Goal: Task Accomplishment & Management: Manage account settings

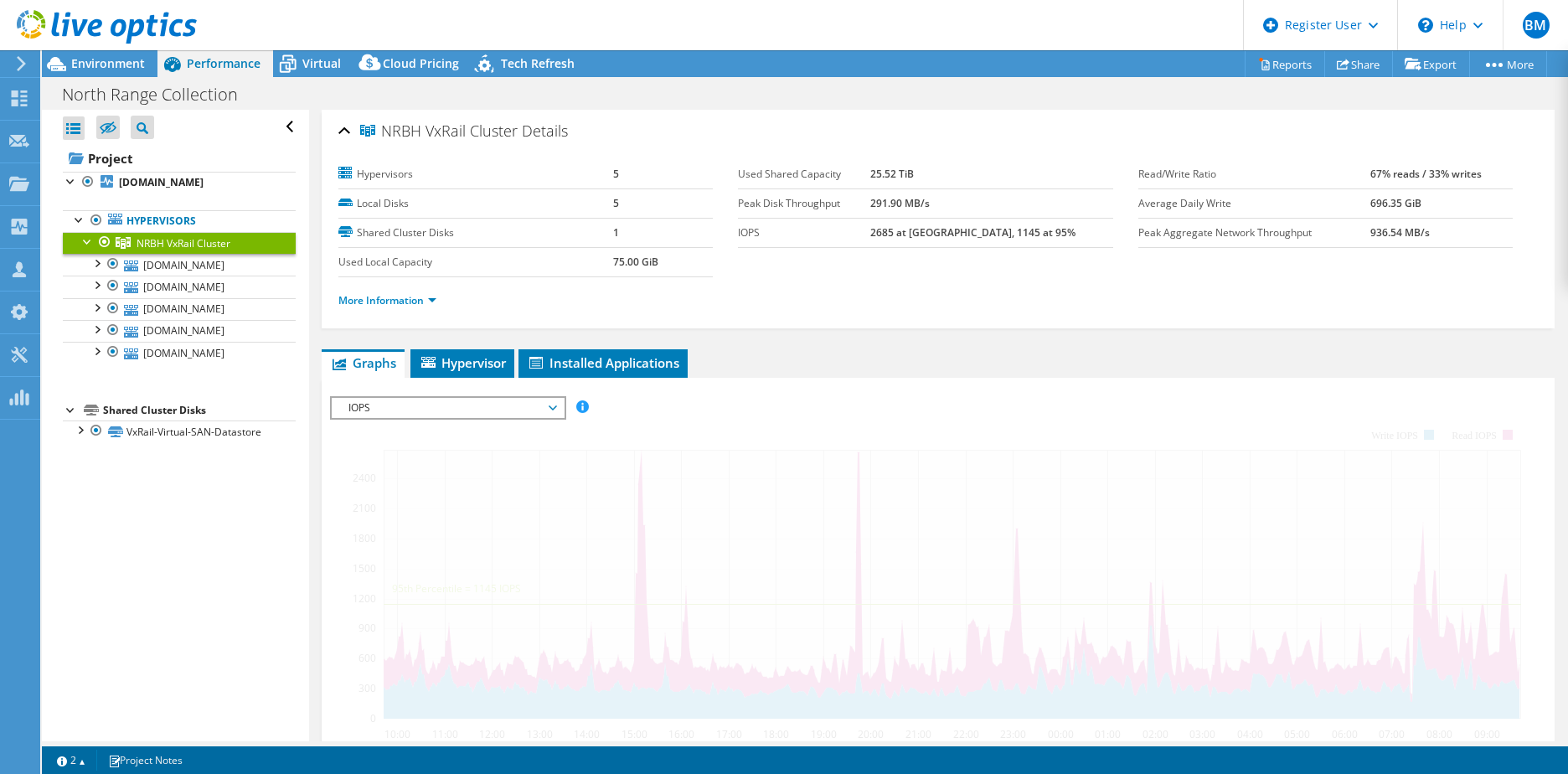
select select "USD"
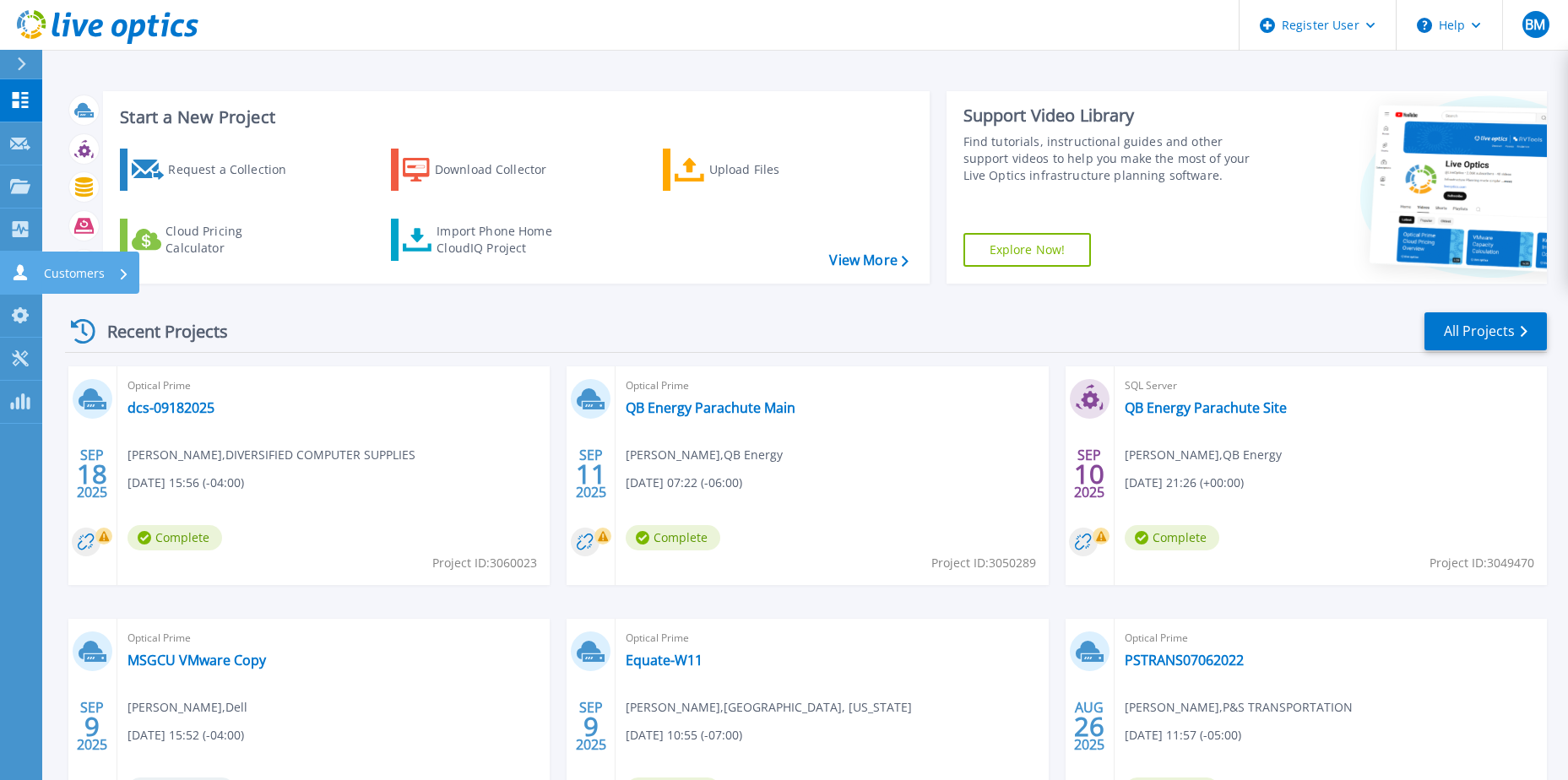
click at [21, 270] on icon at bounding box center [20, 272] width 13 height 16
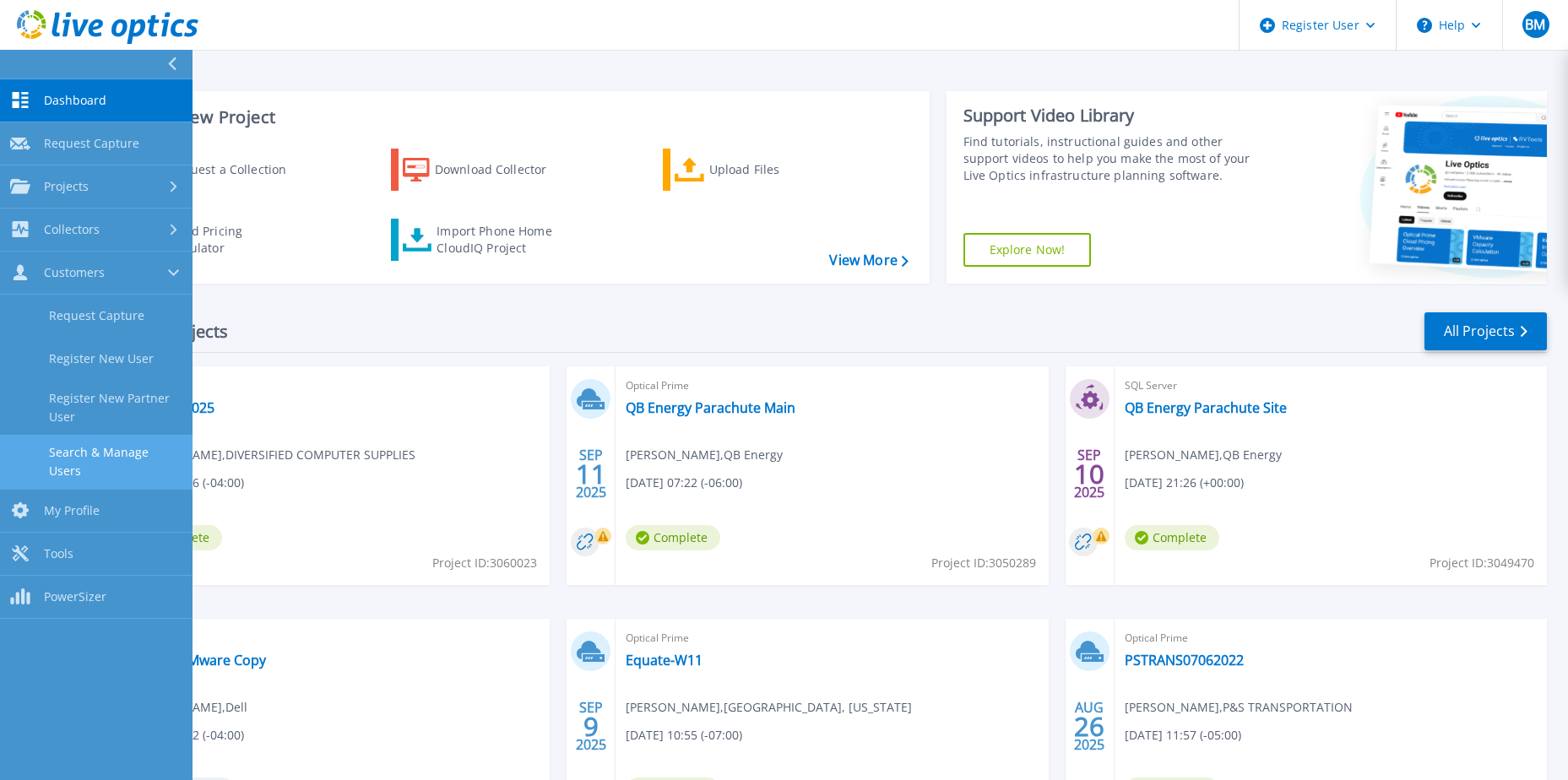
click at [104, 451] on link "Search & Manage Users" at bounding box center [96, 461] width 193 height 54
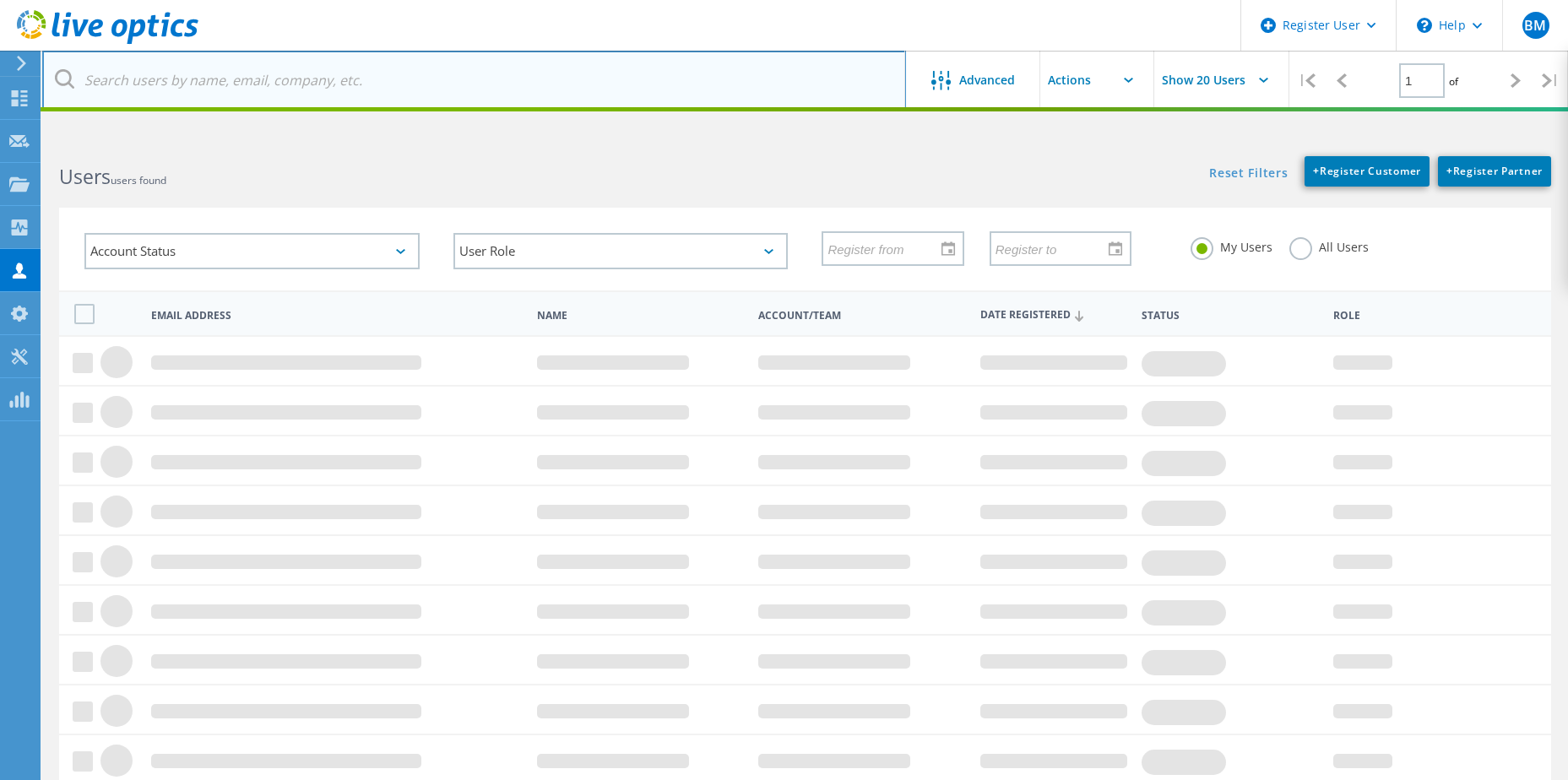
click at [236, 95] on input "text" at bounding box center [474, 80] width 864 height 59
paste input "ed.cole@mail.hscmh.org"
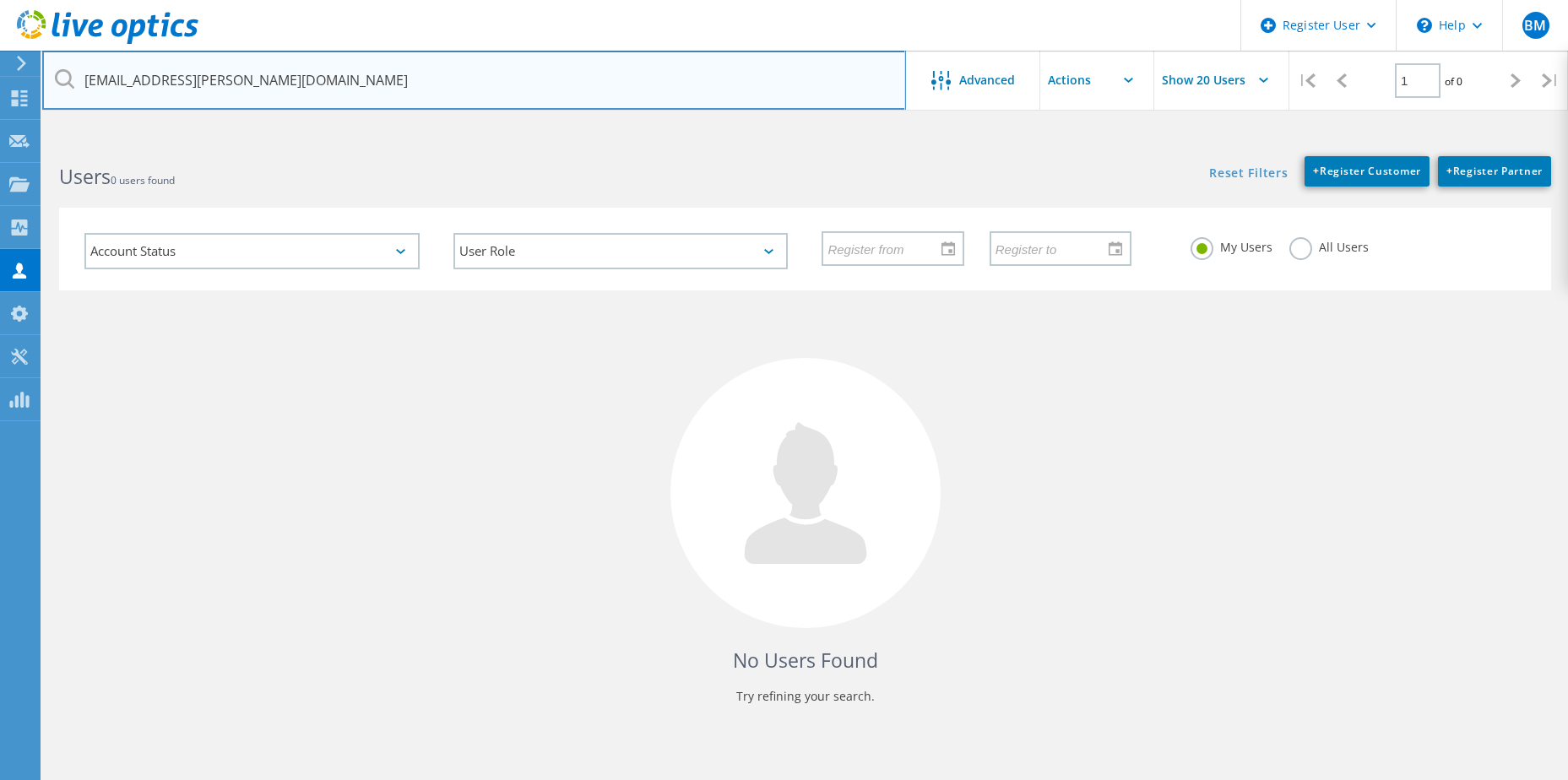
type input "ed.cole@mail.hscmh.org"
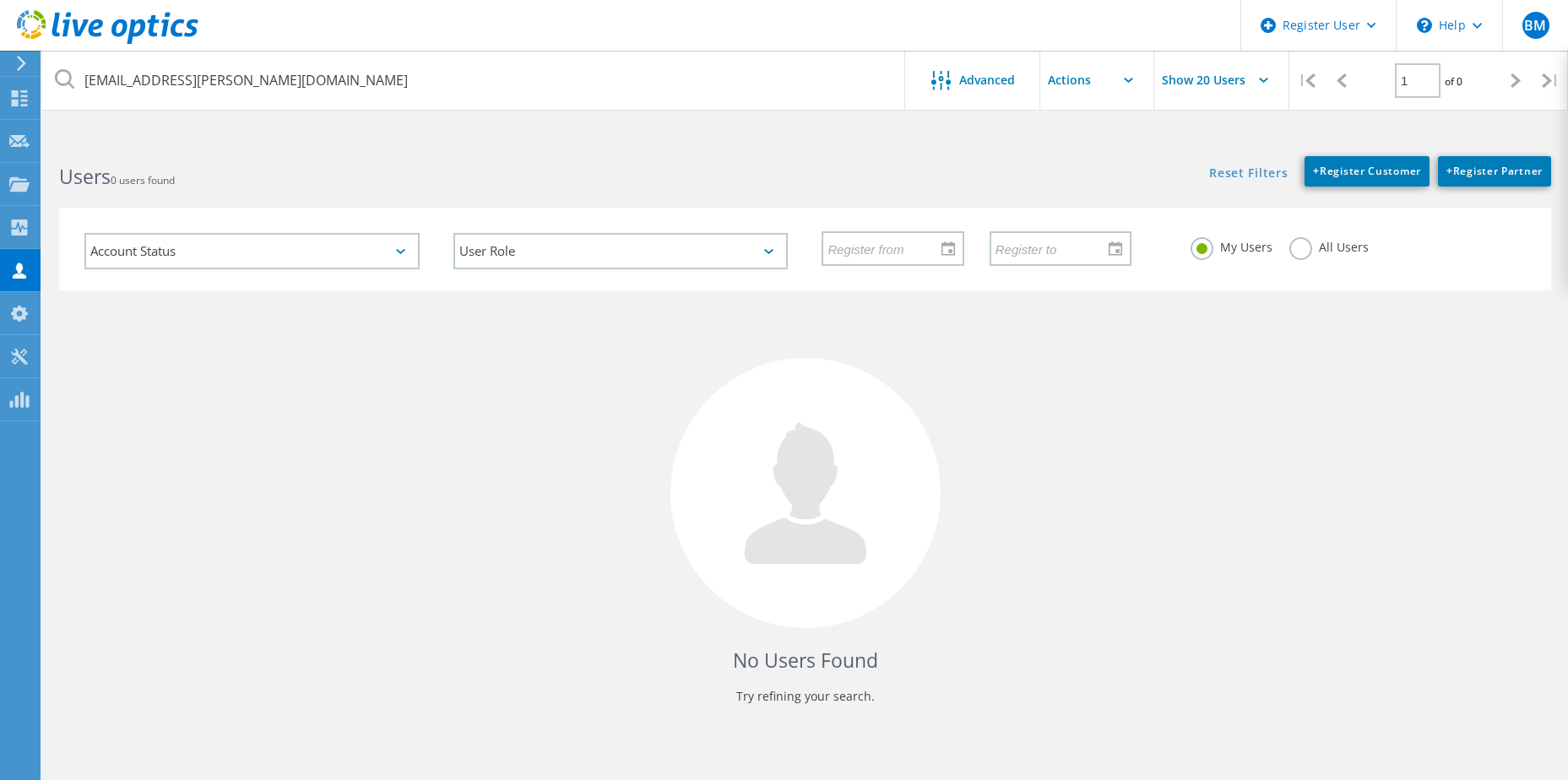
click at [1322, 256] on div "All Users" at bounding box center [1328, 249] width 79 height 25
click at [1304, 248] on label "All Users" at bounding box center [1328, 245] width 79 height 16
click at [0, 0] on input "All Users" at bounding box center [0, 0] width 0 height 0
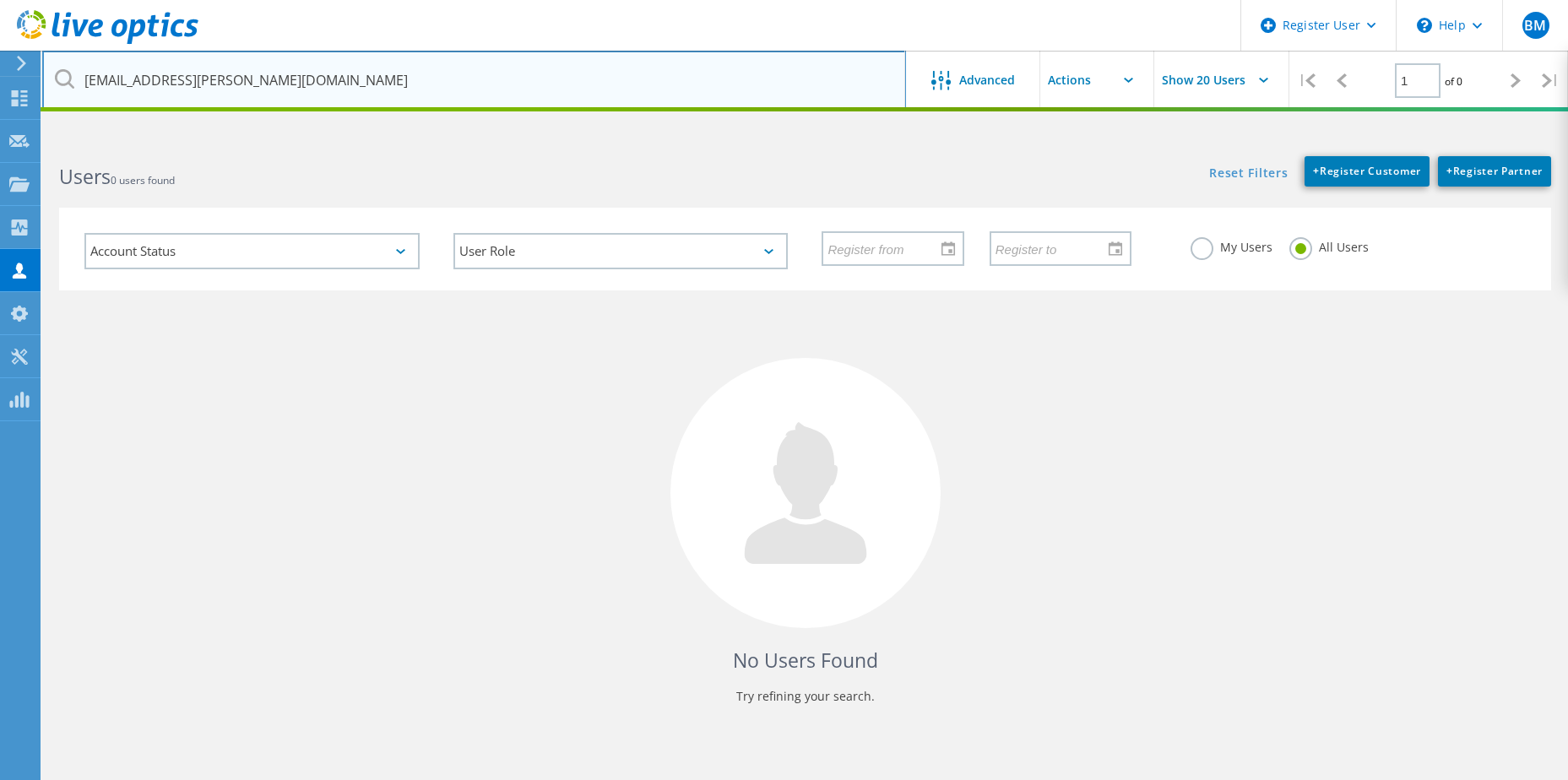
click at [612, 81] on input "ed.cole@mail.hscmh.org" at bounding box center [474, 80] width 864 height 59
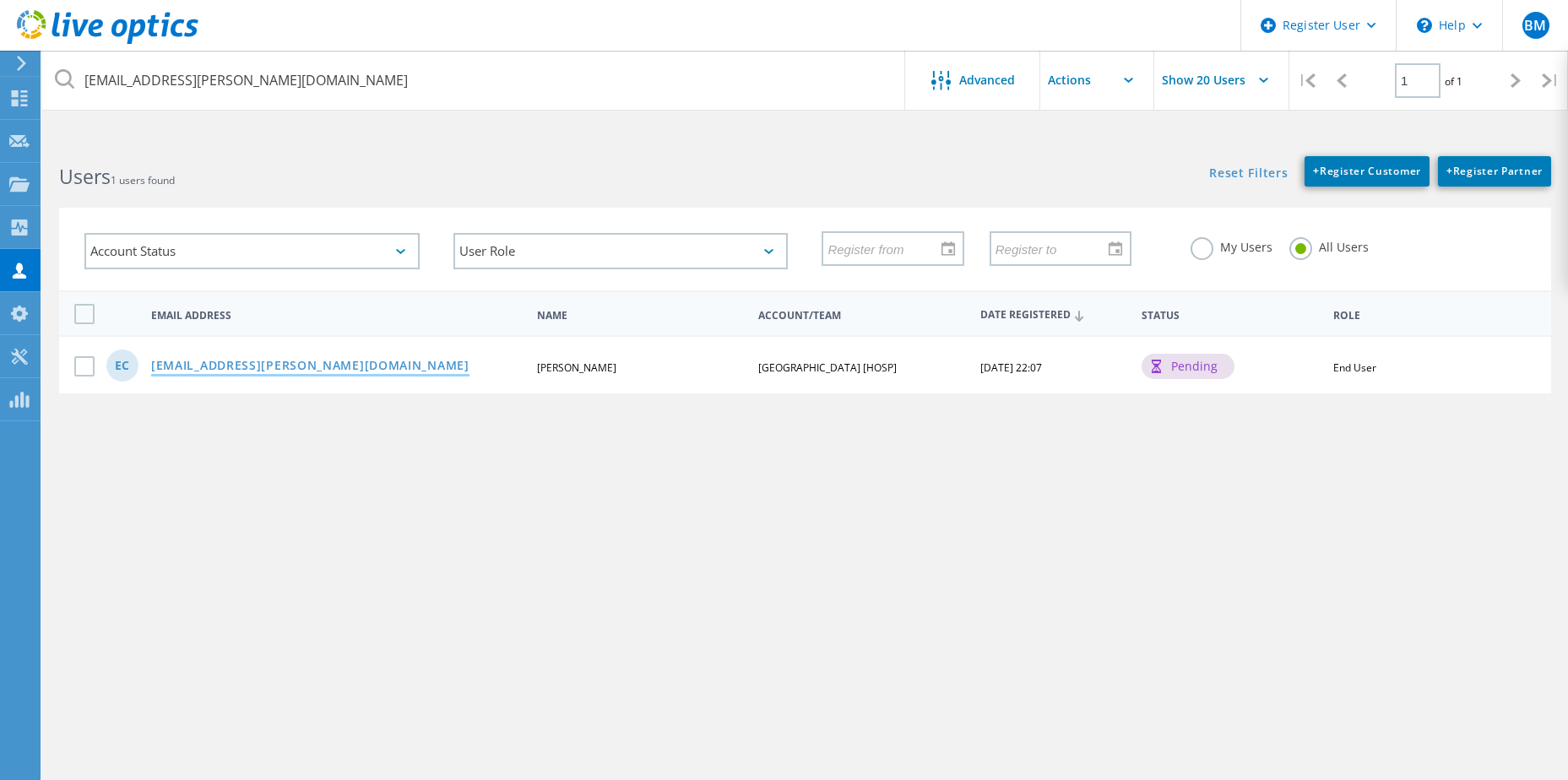
click at [190, 367] on link "ed.cole@mail.hscmh.org" at bounding box center [310, 366] width 319 height 14
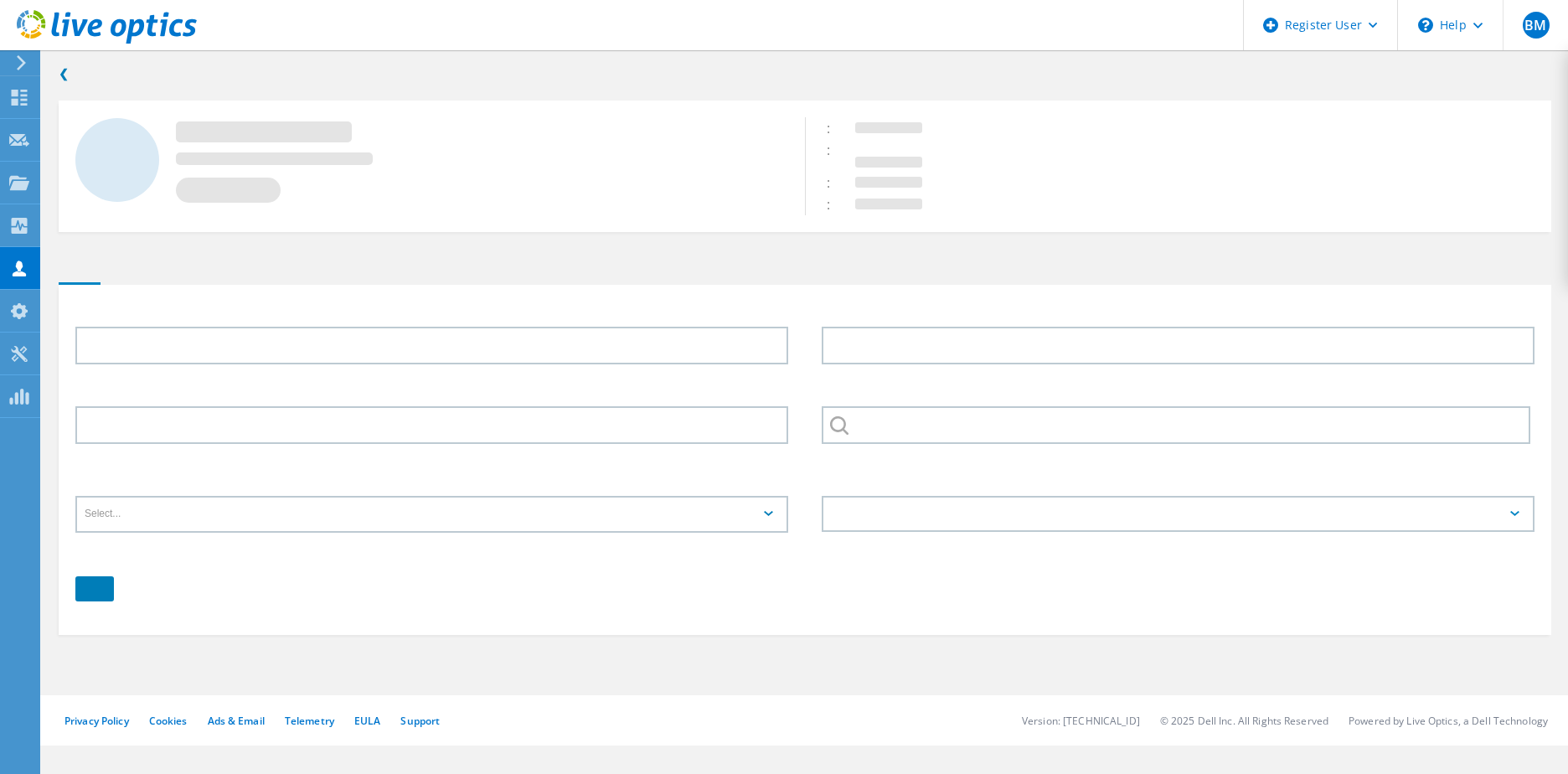
type input "Ed"
type input "Cole"
type input "HOT SPRINGS COUNTY MEMORIAL HOSPITAL [HOSP]"
type input "English"
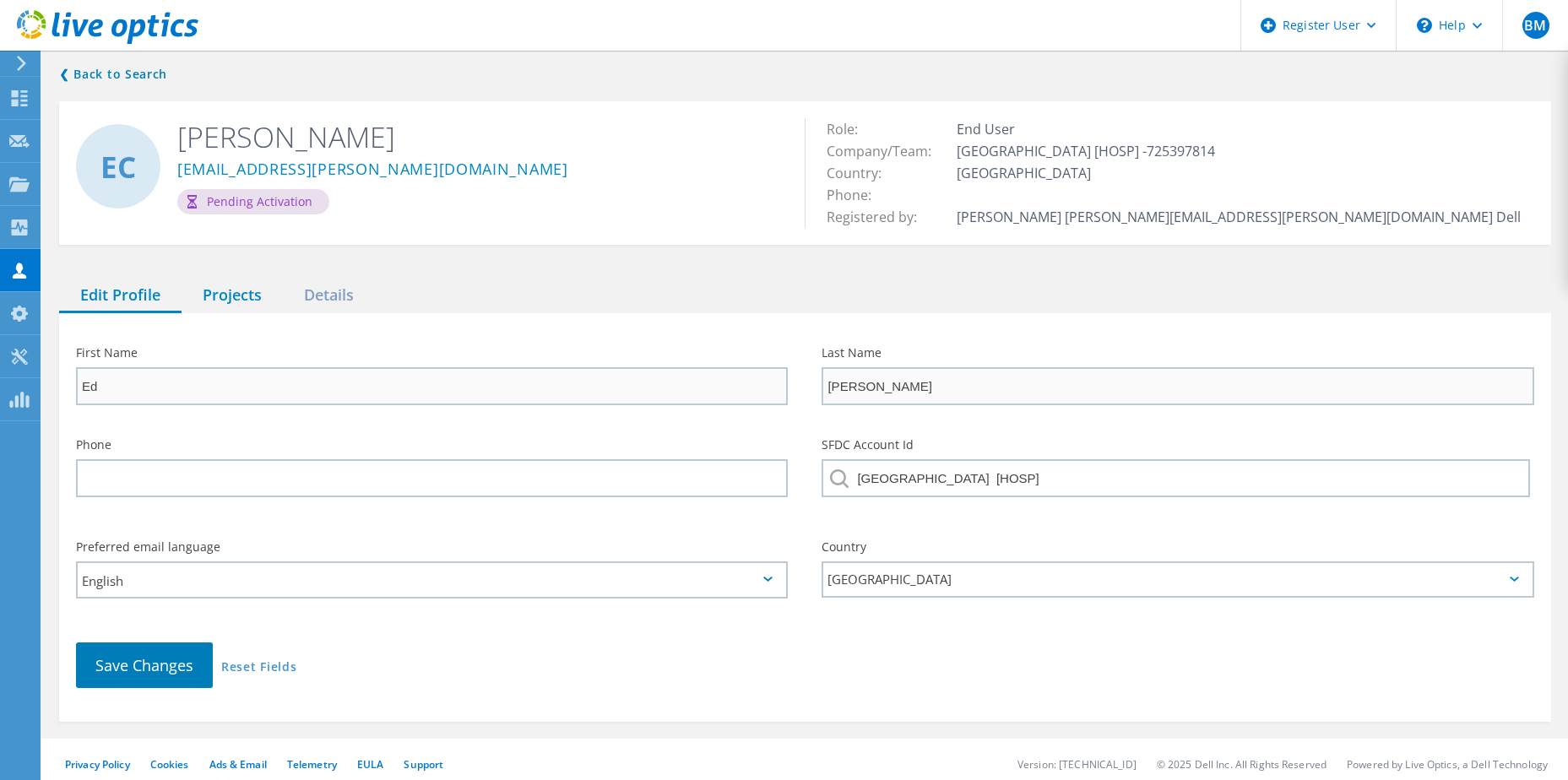
click at [216, 310] on div "Projects" at bounding box center [232, 295] width 101 height 35
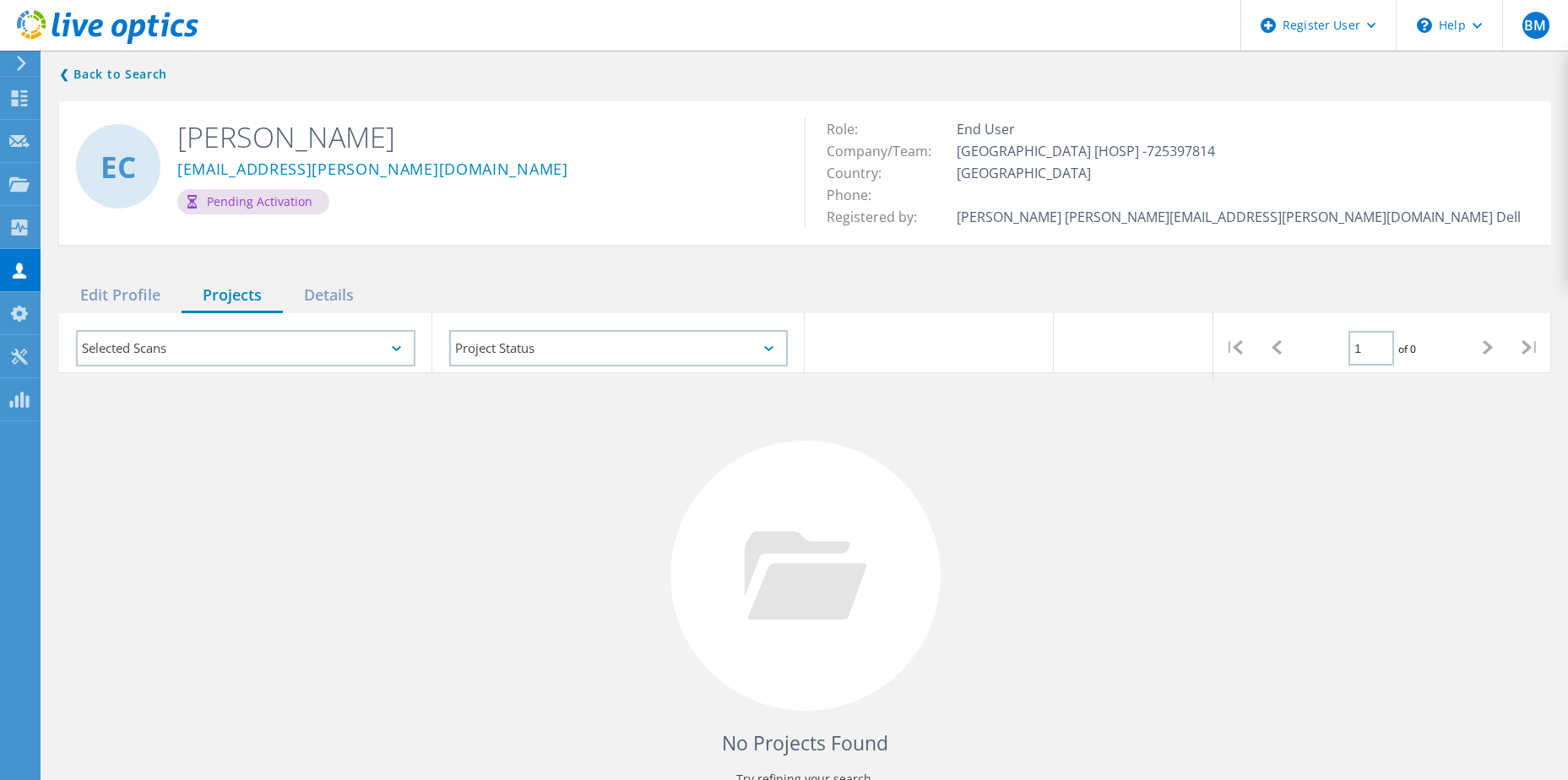
click at [544, 265] on div "❮ Back to Search EC Ed Cole ed.cole@mail.hscmh.org Pending Activation Role: End…" at bounding box center [805, 437] width 1525 height 782
click at [705, 82] on div "❮ Back to Search EC Ed Cole ed.cole@mail.hscmh.org Pending Activation Role: End…" at bounding box center [805, 437] width 1525 height 782
click at [137, 291] on div "Edit Profile" at bounding box center [121, 295] width 123 height 35
